Goal: Transaction & Acquisition: Purchase product/service

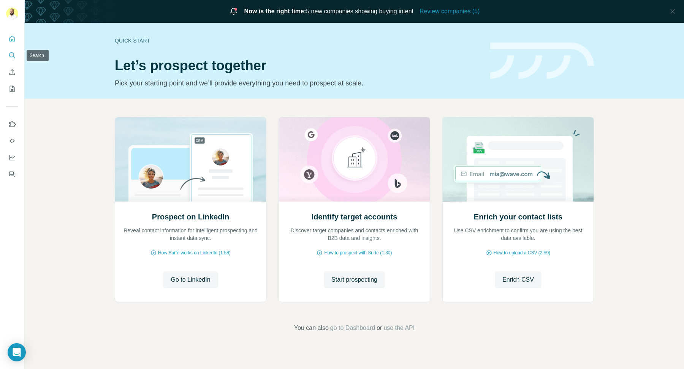
click at [13, 53] on icon "Search" at bounding box center [11, 54] width 5 height 5
click at [12, 56] on icon "Search" at bounding box center [12, 56] width 8 height 8
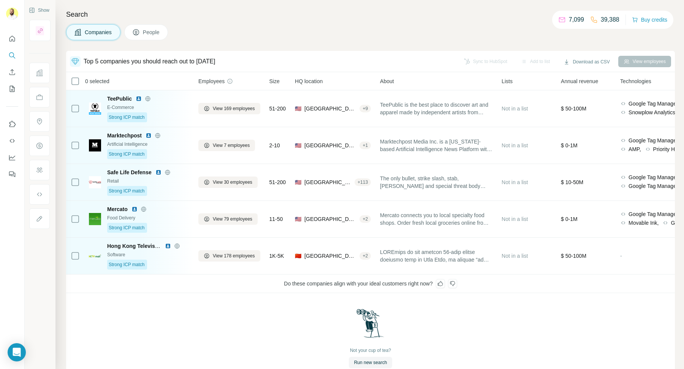
click at [592, 7] on div "Search Companies People Top 5 companies you should reach out to today Sync to H…" at bounding box center [369, 184] width 629 height 369
click at [632, 22] on icon "button" at bounding box center [635, 20] width 6 height 6
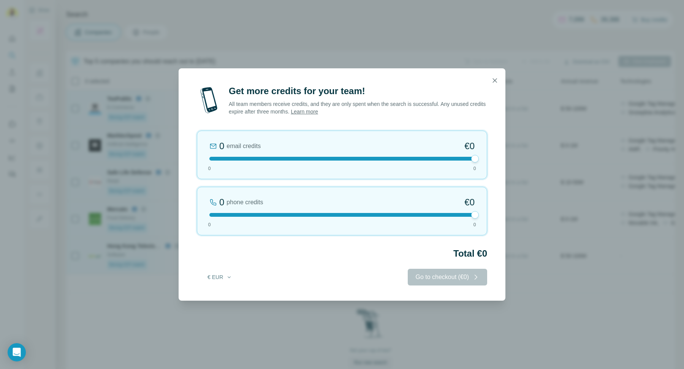
click at [326, 167] on div "0 email credits €0 0 0" at bounding box center [342, 155] width 290 height 49
click at [325, 160] on div "0 email credits €0 0 0" at bounding box center [342, 155] width 290 height 49
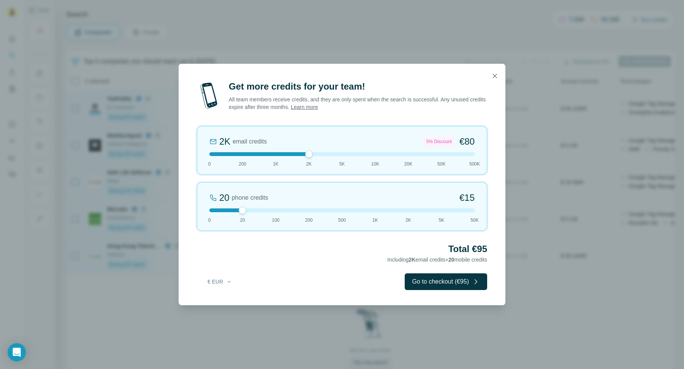
click at [349, 159] on div "2K email credits 5% Discount €80 0 200 1K 2K 5K 10K 20K 50K 500K" at bounding box center [342, 150] width 290 height 49
click at [355, 158] on div "5K email credits 8% Discount €194 0 200 1K 2K 5K 10K 20K 50K 500K" at bounding box center [342, 150] width 290 height 49
click at [355, 155] on div at bounding box center [341, 154] width 265 height 4
click at [469, 210] on div at bounding box center [341, 211] width 265 height 4
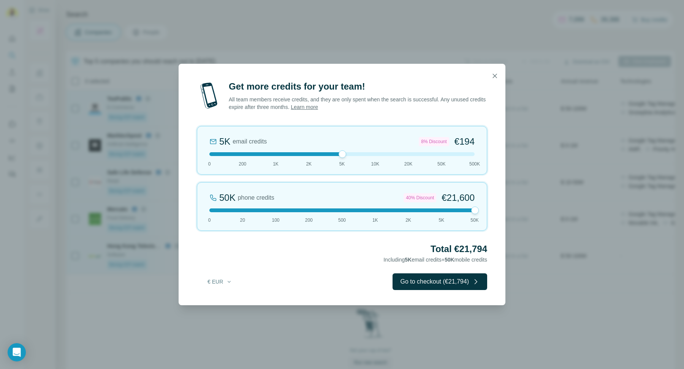
click at [444, 213] on div "50K phone credits 40% Discount €21,600 0 20 100 200 500 1K 2K 5K 50K" at bounding box center [342, 206] width 290 height 49
drag, startPoint x: 445, startPoint y: 198, endPoint x: 475, endPoint y: 198, distance: 29.7
click at [475, 198] on div "5K phone credits 25% Discount €2,700 0 20 100 200 500 1K 2K 5K 50K" at bounding box center [342, 206] width 290 height 49
drag, startPoint x: 441, startPoint y: 195, endPoint x: 474, endPoint y: 192, distance: 33.2
click at [474, 192] on span "€21,600" at bounding box center [458, 198] width 33 height 12
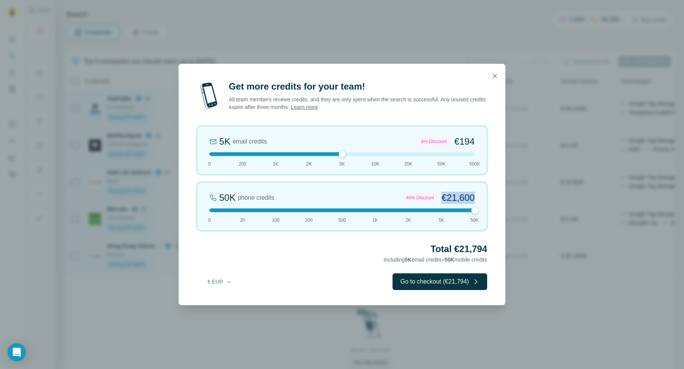
copy span "€21,600"
